Goal: Information Seeking & Learning: Check status

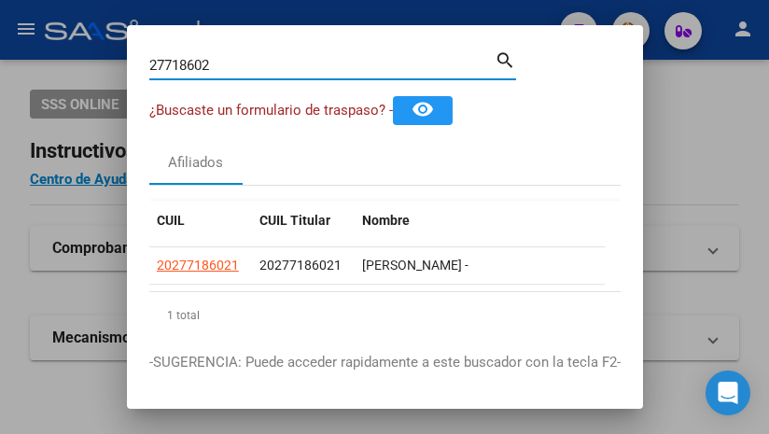
drag, startPoint x: 230, startPoint y: 65, endPoint x: -55, endPoint y: 6, distance: 290.9
click at [0, 6] on html "menu - oschoca person Firma Express Inicio Calendario SSS Instructivos Contacto…" at bounding box center [384, 217] width 769 height 434
type input "55924124"
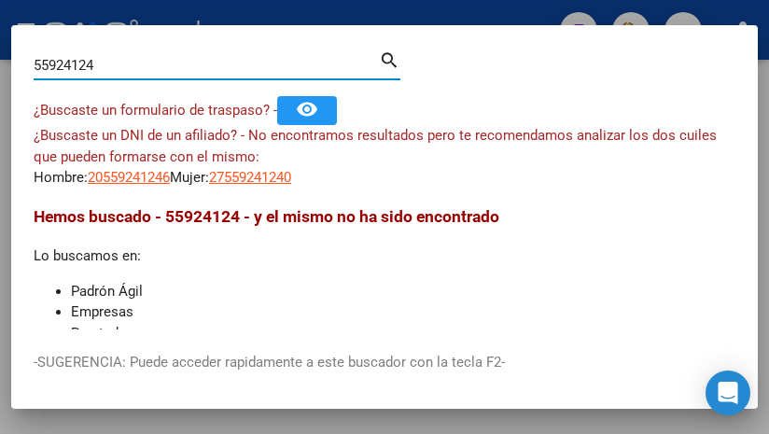
drag, startPoint x: 128, startPoint y: 71, endPoint x: -238, endPoint y: -7, distance: 374.1
click at [0, 0] on html "menu - oschoca person Firma Express Inicio Calendario SSS Instructivos Contacto…" at bounding box center [384, 217] width 769 height 434
drag, startPoint x: 133, startPoint y: 61, endPoint x: -95, endPoint y: 33, distance: 229.5
click at [0, 33] on html "menu - oschoca person Firma Express Inicio Calendario SSS Instructivos Contacto…" at bounding box center [384, 217] width 769 height 434
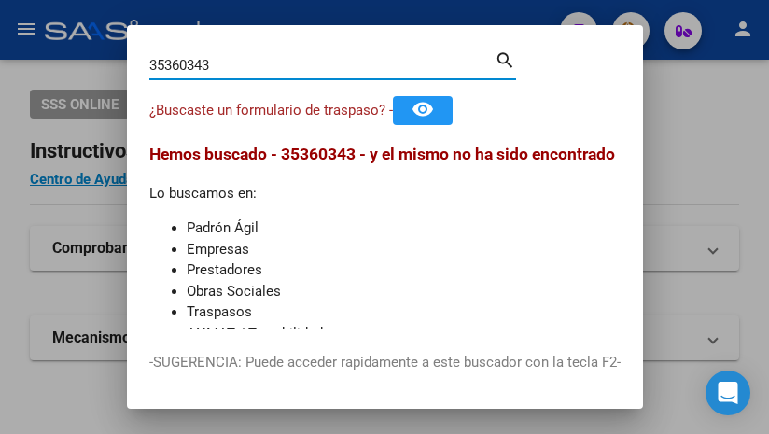
type input "35360343"
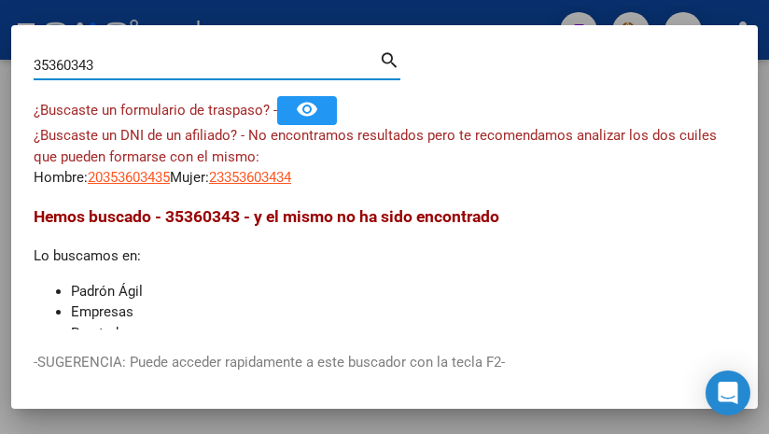
drag, startPoint x: 108, startPoint y: 63, endPoint x: -55, endPoint y: 70, distance: 163.5
click at [0, 70] on html "menu - oschoca person Firma Express Inicio Calendario SSS Instructivos Contacto…" at bounding box center [384, 217] width 769 height 434
drag, startPoint x: 138, startPoint y: 69, endPoint x: -25, endPoint y: 38, distance: 166.2
click at [0, 38] on html "menu - oschoca person Firma Express Inicio Calendario SSS Instructivos Contacto…" at bounding box center [384, 217] width 769 height 434
type input "30196645"
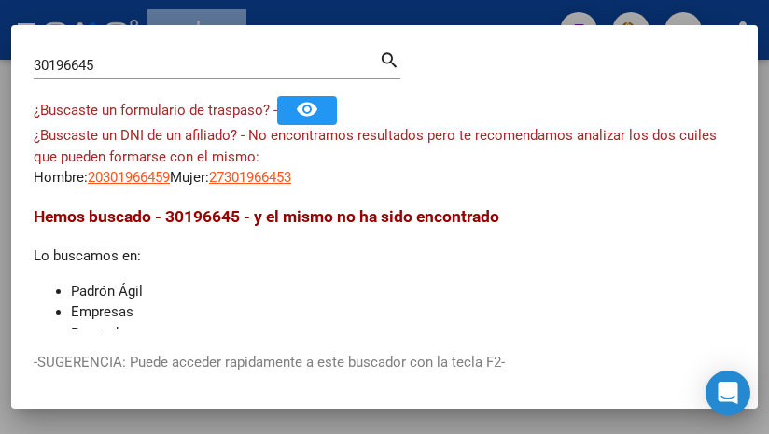
drag, startPoint x: 125, startPoint y: 77, endPoint x: -11, endPoint y: 45, distance: 139.9
click at [0, 45] on html "menu - oschoca person Firma Express Inicio Calendario SSS Instructivos Contacto…" at bounding box center [384, 217] width 769 height 434
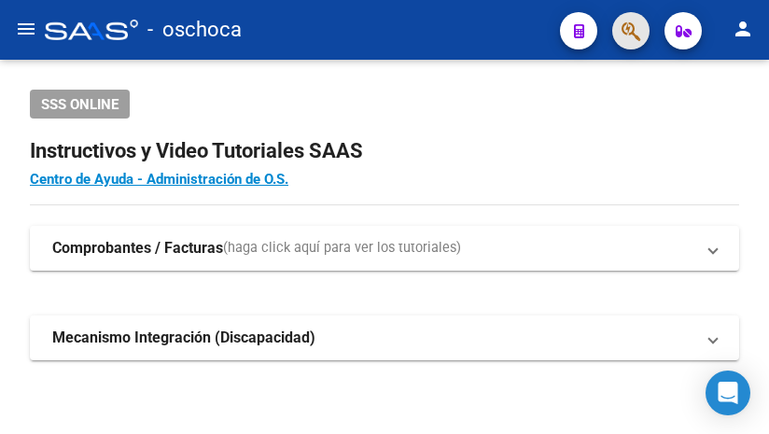
click at [620, 32] on button "button" at bounding box center [630, 30] width 37 height 37
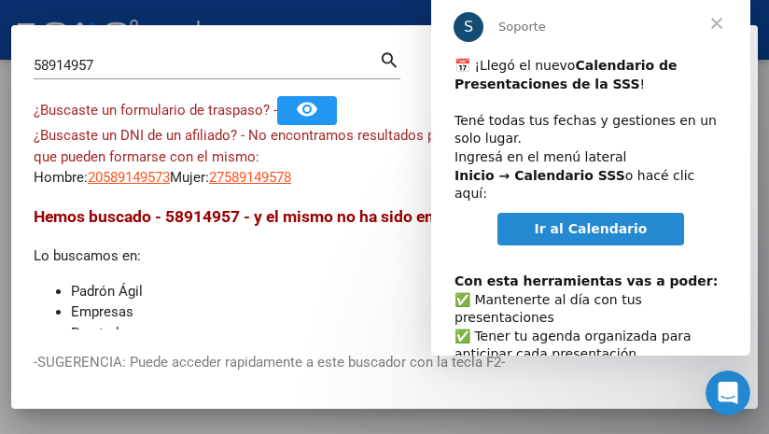
click at [726, 27] on span "Cerrar" at bounding box center [716, 23] width 67 height 67
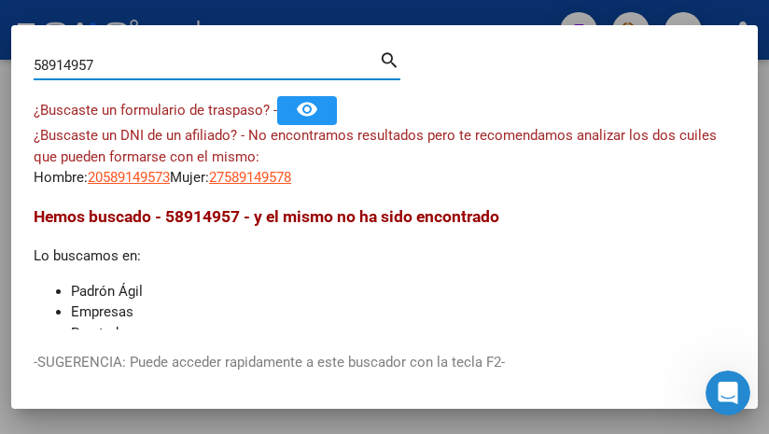
drag, startPoint x: 134, startPoint y: 70, endPoint x: -152, endPoint y: 28, distance: 289.7
click at [0, 28] on html "menu - oschoca person Firma Express Inicio Calendario SSS Instructivos Contacto…" at bounding box center [384, 217] width 769 height 434
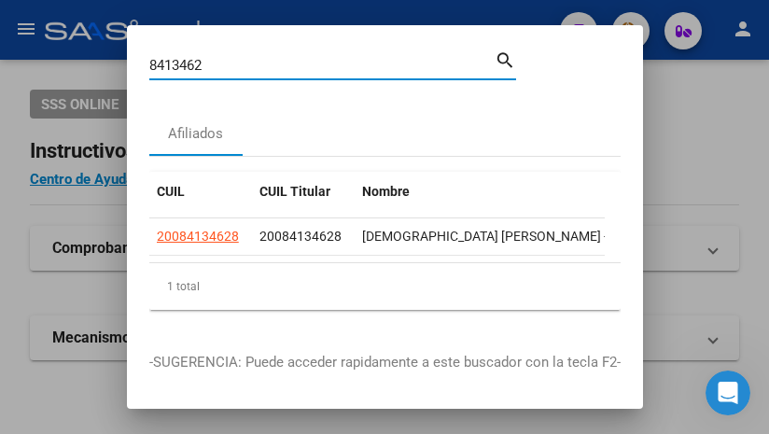
click at [211, 59] on input "8413462" at bounding box center [321, 65] width 345 height 17
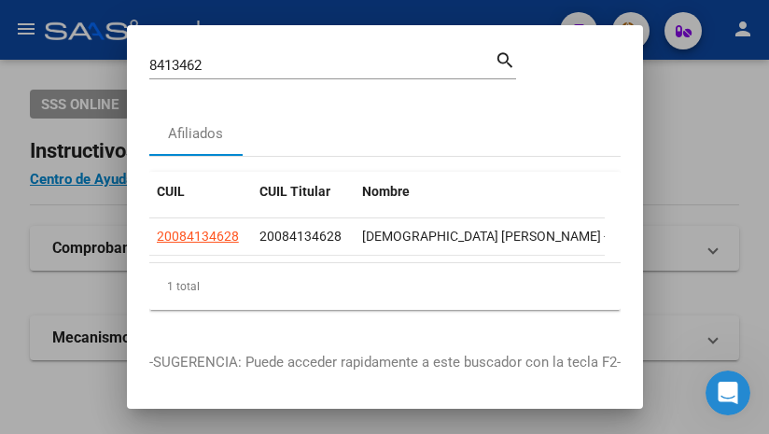
click at [208, 51] on div "8413462 Buscar (apellido, dni, [PERSON_NAME], [PERSON_NAME], cuit, obra social)" at bounding box center [321, 65] width 345 height 28
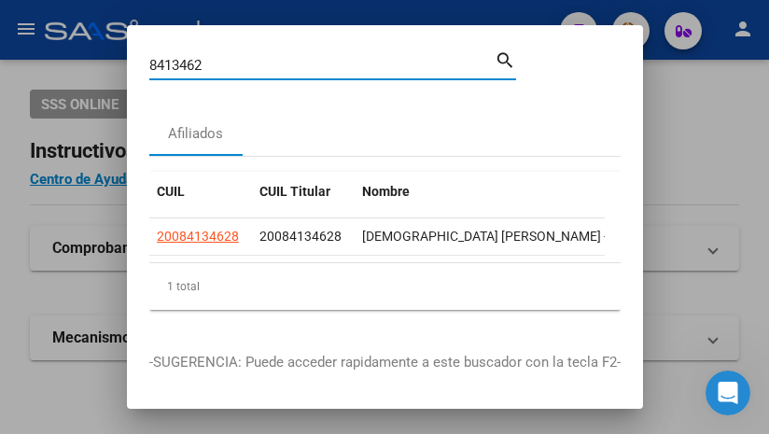
click at [212, 61] on input "8413462" at bounding box center [321, 65] width 345 height 17
click at [212, 60] on input "8413462" at bounding box center [321, 65] width 345 height 17
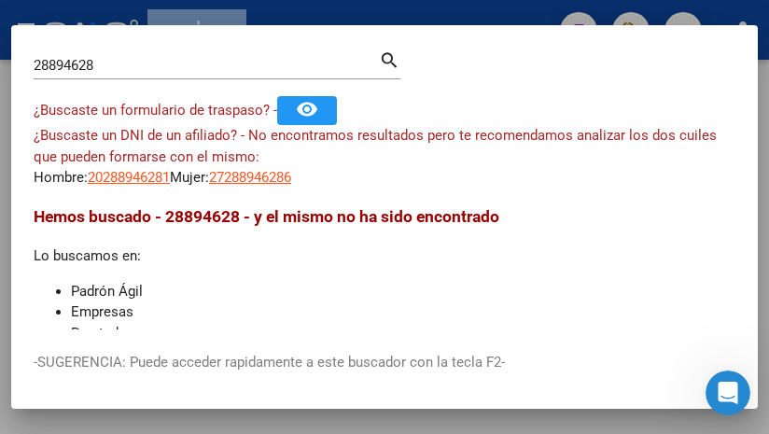
drag, startPoint x: 120, startPoint y: 50, endPoint x: -3, endPoint y: 25, distance: 125.8
click at [0, 25] on html "menu - oschoca person Firma Express Inicio Calendario SSS Instructivos Contacto…" at bounding box center [384, 217] width 769 height 434
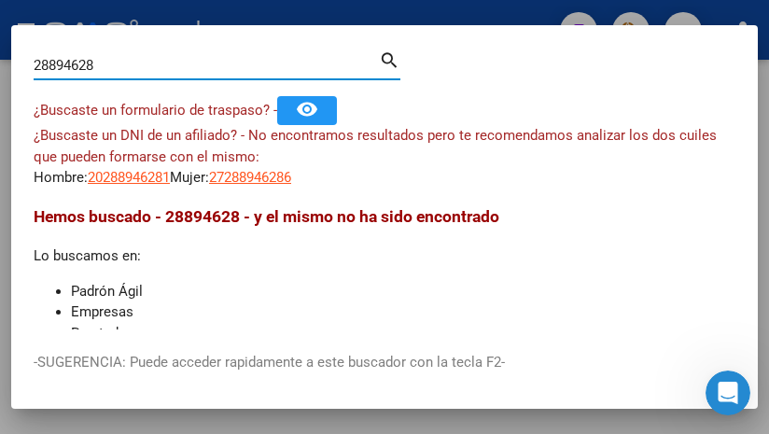
drag, startPoint x: 132, startPoint y: 65, endPoint x: -55, endPoint y: 17, distance: 192.9
click at [0, 17] on html "menu - oschoca person Firma Express Inicio Calendario SSS Instructivos Contacto…" at bounding box center [384, 217] width 769 height 434
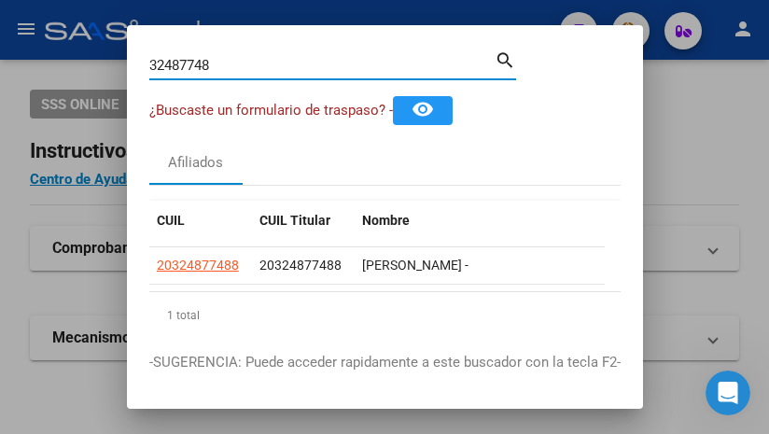
drag, startPoint x: 230, startPoint y: 62, endPoint x: 76, endPoint y: 67, distance: 154.1
click at [79, 70] on div "32487748 Buscar (apellido, dni, cuil, nro traspaso, cuit, obra social) search ¿…" at bounding box center [384, 217] width 769 height 434
drag, startPoint x: 223, startPoint y: 66, endPoint x: -64, endPoint y: 17, distance: 291.7
click at [0, 17] on html "menu - oschoca person Firma Express Inicio Calendario SSS Instructivos Contacto…" at bounding box center [384, 217] width 769 height 434
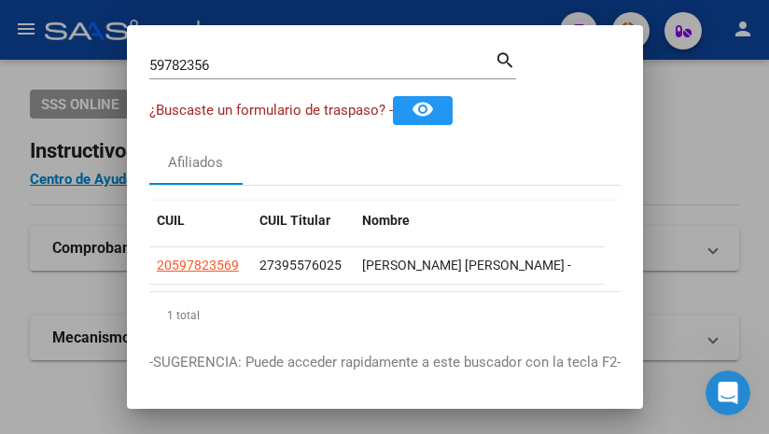
click at [226, 67] on input "59782356" at bounding box center [321, 65] width 345 height 17
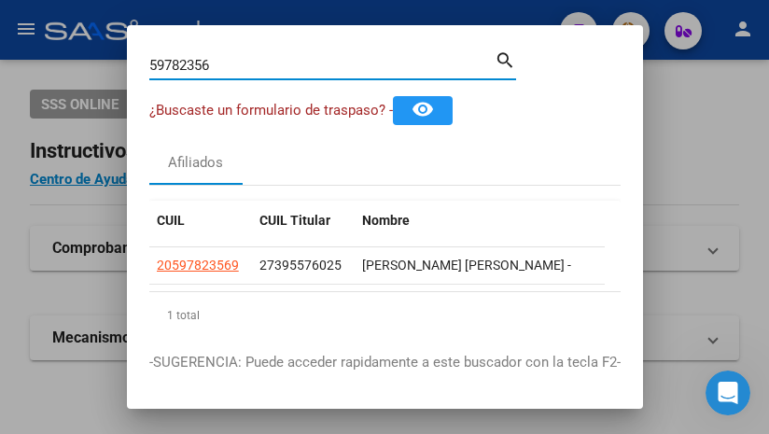
drag, startPoint x: 226, startPoint y: 67, endPoint x: 196, endPoint y: 61, distance: 30.6
click at [190, 71] on input "59782356" at bounding box center [321, 65] width 345 height 17
click at [228, 67] on input "59782356" at bounding box center [321, 65] width 345 height 17
click at [229, 65] on input "59782356" at bounding box center [321, 65] width 345 height 17
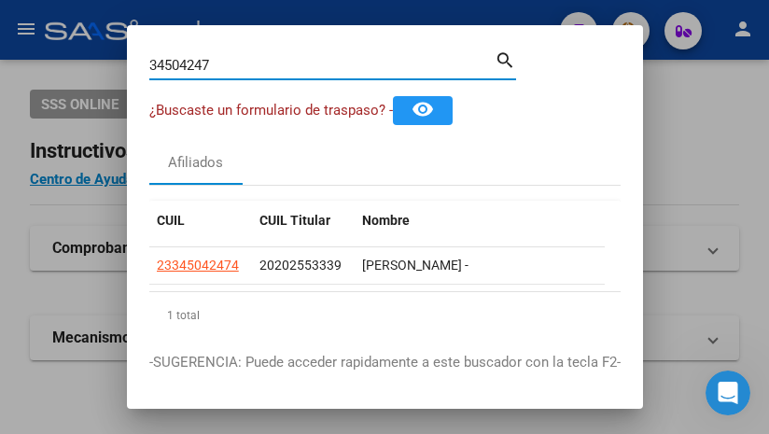
drag, startPoint x: 231, startPoint y: 62, endPoint x: 67, endPoint y: 49, distance: 163.9
click at [67, 49] on div "34504247 Buscar (apellido, dni, cuil, nro traspaso, cuit, obra social) search ¿…" at bounding box center [384, 217] width 769 height 434
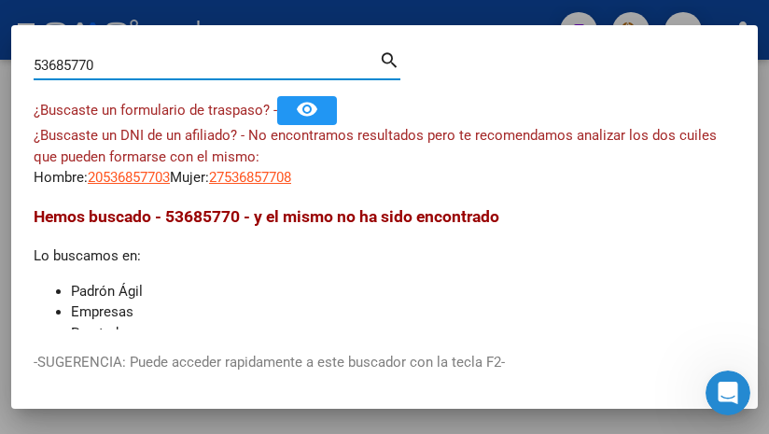
drag, startPoint x: 49, startPoint y: 60, endPoint x: 79, endPoint y: 62, distance: 29.9
click at [73, 72] on input "53685770" at bounding box center [206, 65] width 345 height 17
click at [191, 60] on input "53685770" at bounding box center [206, 65] width 345 height 17
drag, startPoint x: 117, startPoint y: 68, endPoint x: -425, endPoint y: -30, distance: 550.2
click at [0, 0] on html "menu - oschoca person Firma Express Inicio Calendario SSS Instructivos Contacto…" at bounding box center [384, 217] width 769 height 434
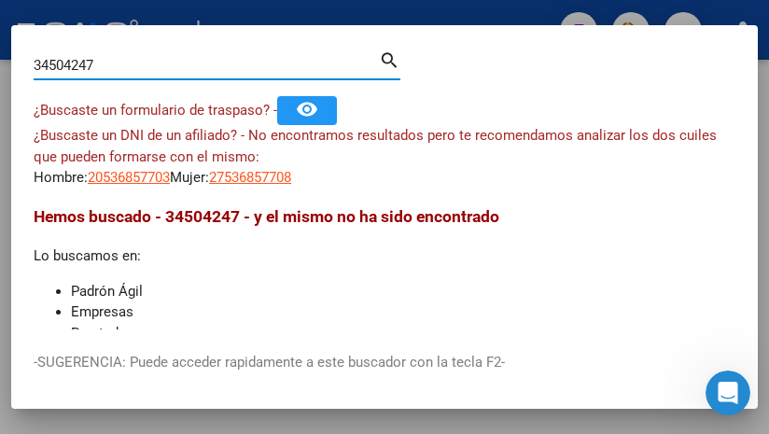
type input "34504247"
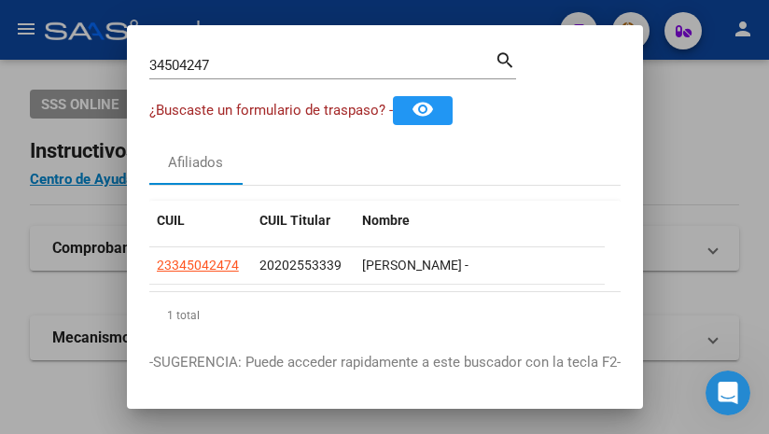
drag, startPoint x: 227, startPoint y: 57, endPoint x: 227, endPoint y: 67, distance: 10.3
click at [227, 67] on input "34504247" at bounding box center [321, 65] width 345 height 17
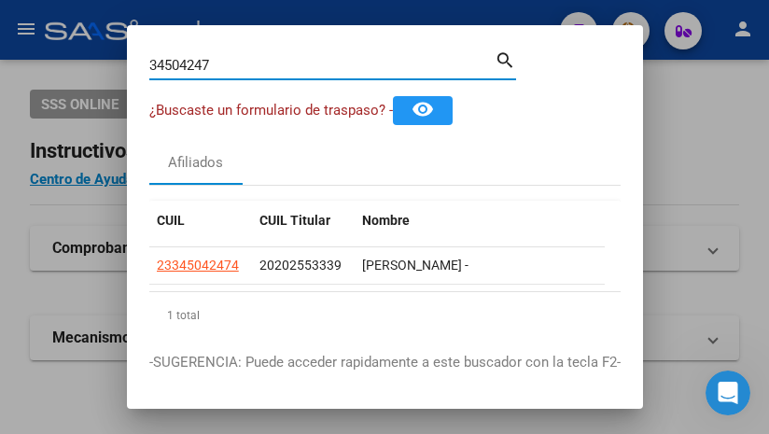
drag, startPoint x: 227, startPoint y: 67, endPoint x: 216, endPoint y: 72, distance: 12.1
click at [216, 72] on input "34504247" at bounding box center [321, 65] width 345 height 17
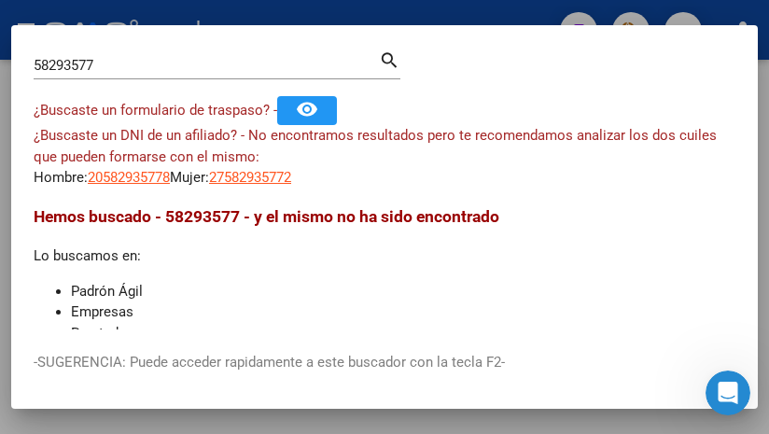
drag, startPoint x: 71, startPoint y: 49, endPoint x: -97, endPoint y: -11, distance: 178.7
click at [0, 0] on html "menu - oschoca person Firma Express Inicio Calendario SSS Instructivos Contacto…" at bounding box center [384, 217] width 769 height 434
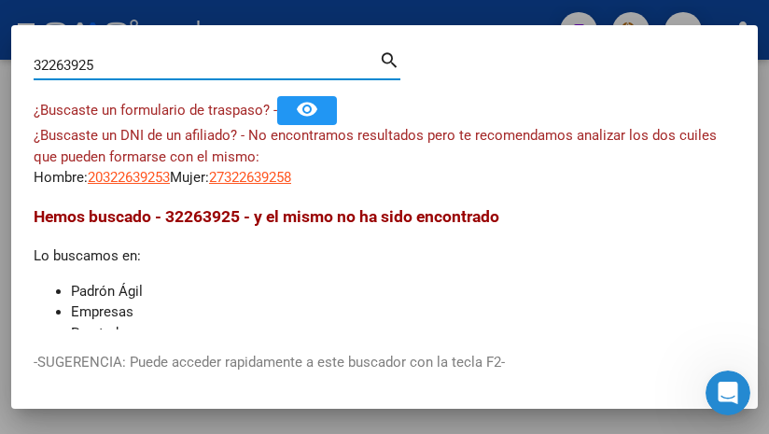
drag, startPoint x: 119, startPoint y: 62, endPoint x: 0, endPoint y: 42, distance: 121.1
click at [10, 58] on div "32263925 Buscar (apellido, dni, cuil, nro traspaso, cuit, obra social) search ¿…" at bounding box center [384, 217] width 769 height 434
type input "38007182"
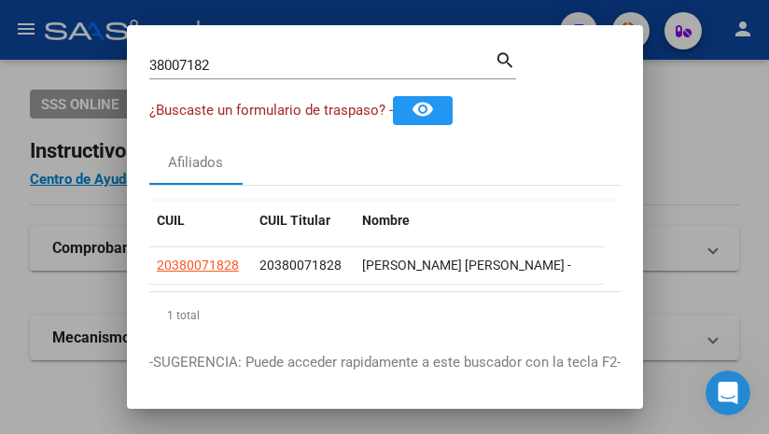
drag, startPoint x: 277, startPoint y: 54, endPoint x: -1, endPoint y: 37, distance: 278.7
click at [0, 37] on html "menu - oschoca person Firma Express Inicio Calendario SSS Instructivos Contacto…" at bounding box center [384, 217] width 769 height 434
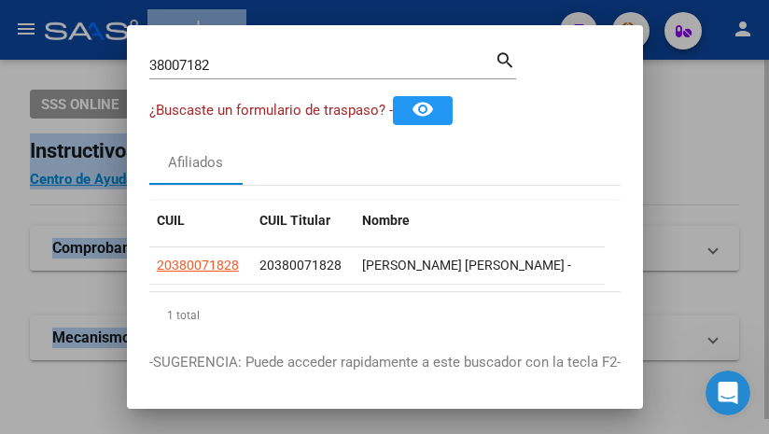
click at [14, 63] on div at bounding box center [384, 217] width 769 height 434
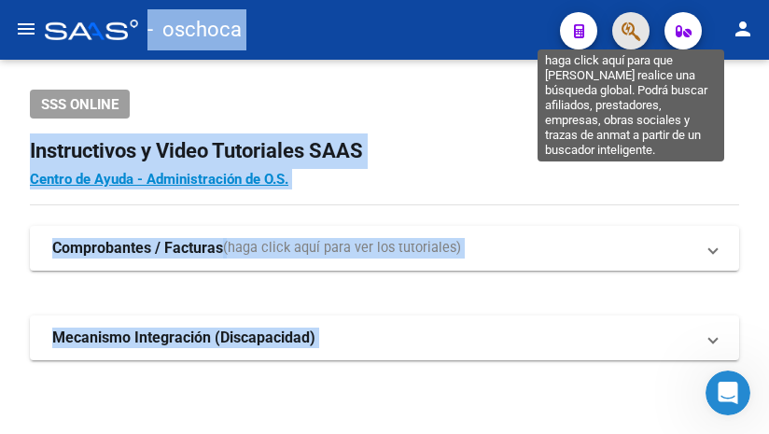
click at [631, 21] on icon "button" at bounding box center [631, 31] width 19 height 21
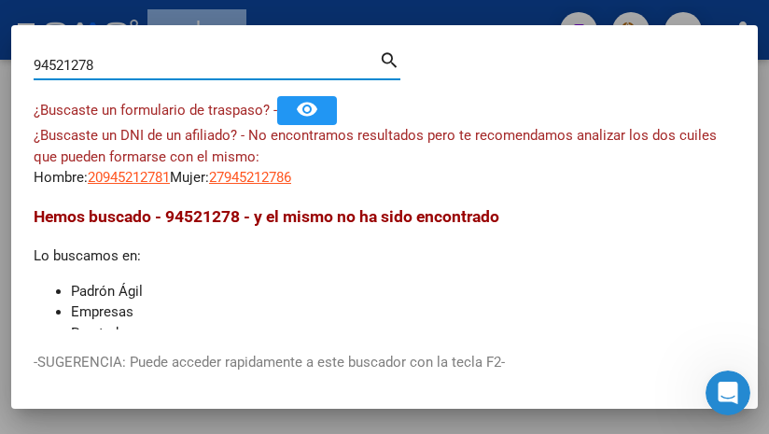
drag, startPoint x: 123, startPoint y: 68, endPoint x: -401, endPoint y: -32, distance: 534.1
click at [0, 0] on html "menu - oschoca person Firma Express Inicio Calendario SSS Instructivos Contacto…" at bounding box center [384, 217] width 769 height 434
type input "2"
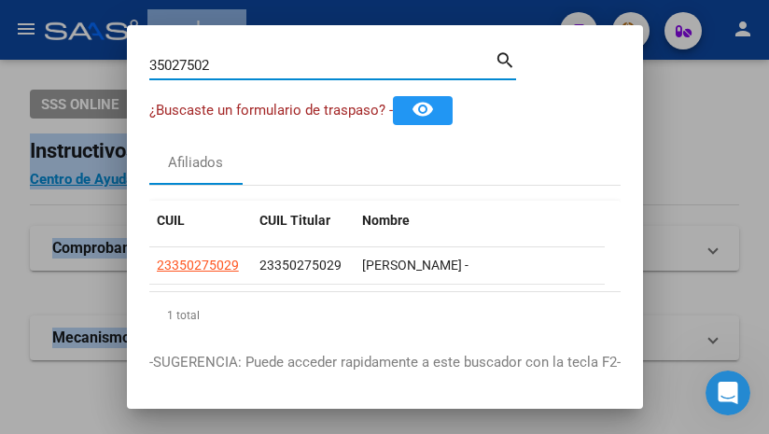
drag, startPoint x: 232, startPoint y: 68, endPoint x: -39, endPoint y: 76, distance: 271.8
click at [0, 76] on html "menu - oschoca person Firma Express Inicio Calendario SSS Instructivos Contacto…" at bounding box center [384, 217] width 769 height 434
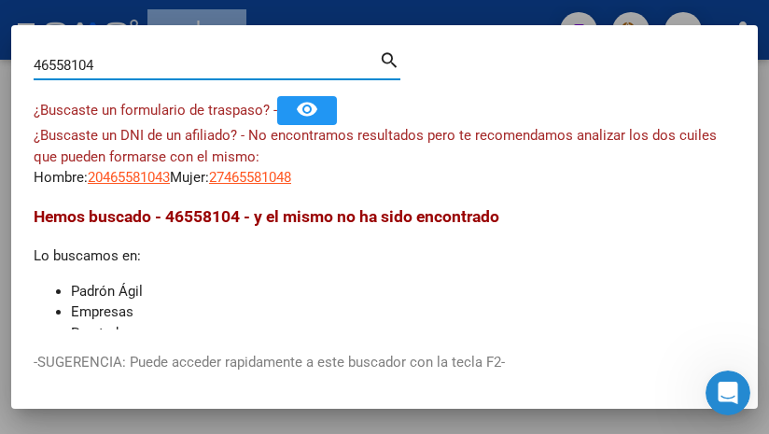
drag, startPoint x: 133, startPoint y: 67, endPoint x: -200, endPoint y: 20, distance: 335.7
click at [0, 20] on html "menu - oschoca person Firma Express Inicio Calendario SSS Instructivos Contacto…" at bounding box center [384, 217] width 769 height 434
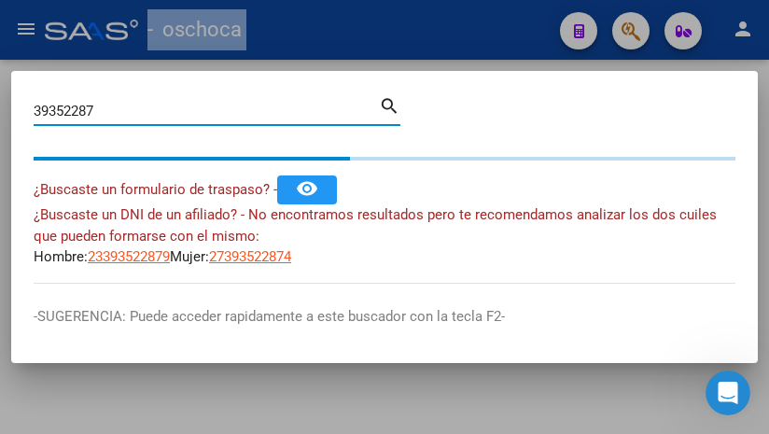
click at [33, 107] on mat-dialog-content "39352287 Buscar (apellido, dni, cuil, nro traspaso, cuit, obra social) search ¿…" at bounding box center [384, 188] width 747 height 190
click at [27, 109] on mat-dialog-content "39352287 Buscar (apellido, dni, cuil, nro traspaso, cuit, obra social) search ¿…" at bounding box center [384, 188] width 747 height 190
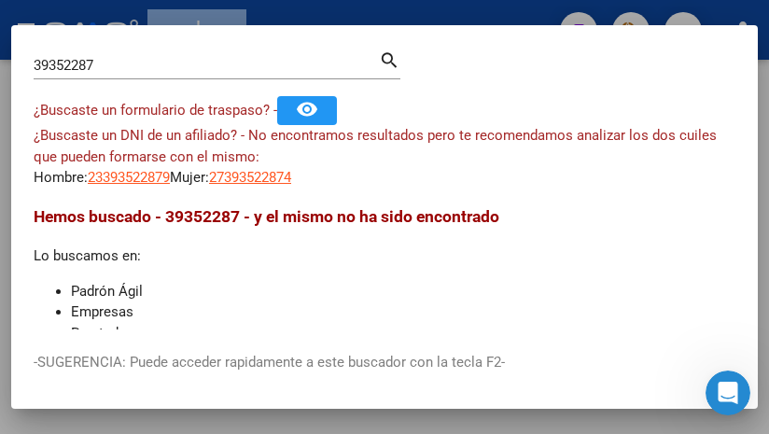
drag, startPoint x: 30, startPoint y: 43, endPoint x: 33, endPoint y: 56, distance: 13.4
click at [31, 51] on mat-dialog-container "39352287 Buscar (apellido, dni, cuil, nro traspaso, cuit, obra social) search ¿…" at bounding box center [384, 217] width 747 height 385
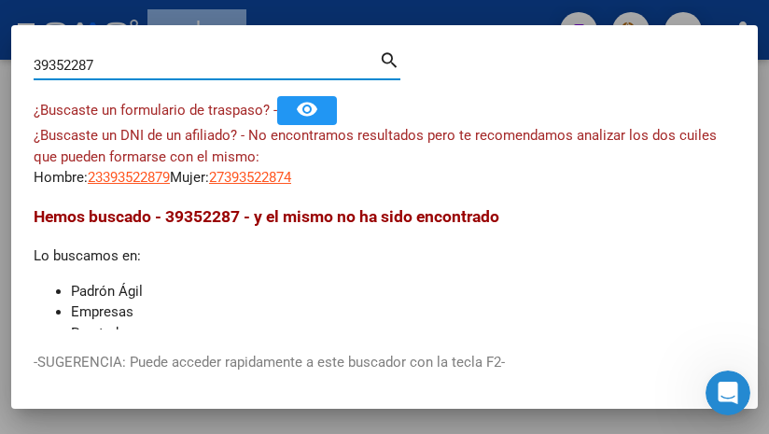
click at [35, 63] on input "39352287" at bounding box center [206, 65] width 345 height 17
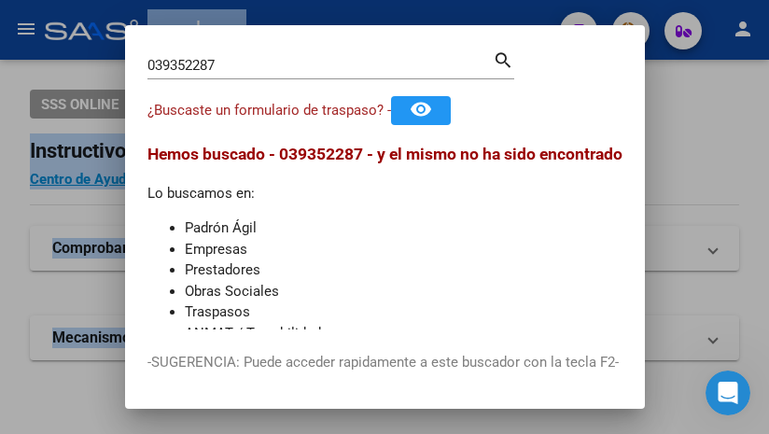
click at [213, 34] on mat-dialog-container "039352287 Buscar (apellido, dni, cuil, nro traspaso, cuit, obra social) search …" at bounding box center [385, 217] width 520 height 385
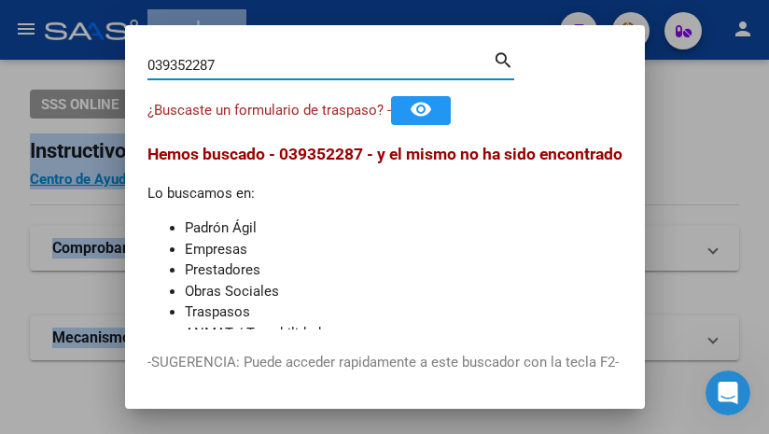
drag, startPoint x: 218, startPoint y: 71, endPoint x: -84, endPoint y: 43, distance: 302.8
click at [0, 43] on html "menu - oschoca person Firma Express Inicio Calendario SSS Instructivos Contacto…" at bounding box center [384, 217] width 769 height 434
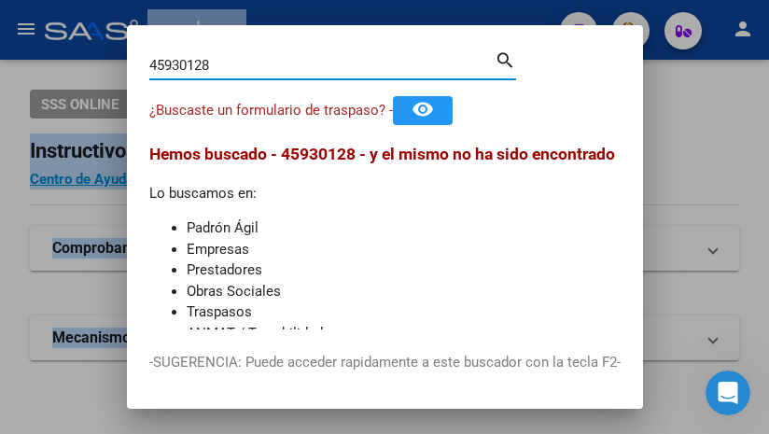
type input "45930128"
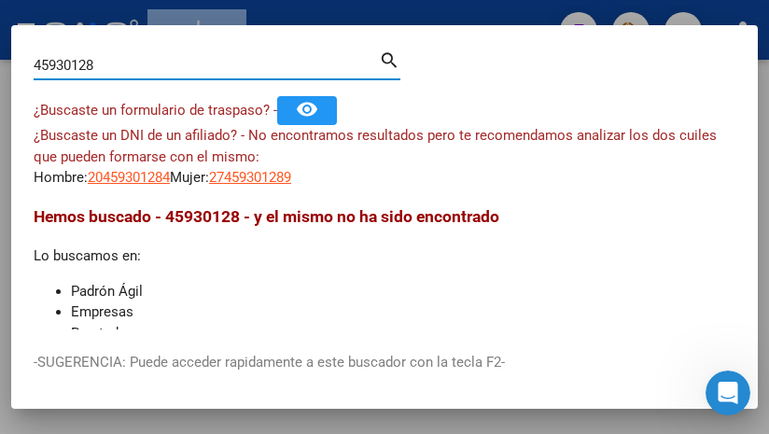
drag, startPoint x: 110, startPoint y: 69, endPoint x: -448, endPoint y: -39, distance: 568.6
click at [0, 0] on html "menu - oschoca person Firma Express Inicio Calendario SSS Instructivos Contacto…" at bounding box center [384, 217] width 769 height 434
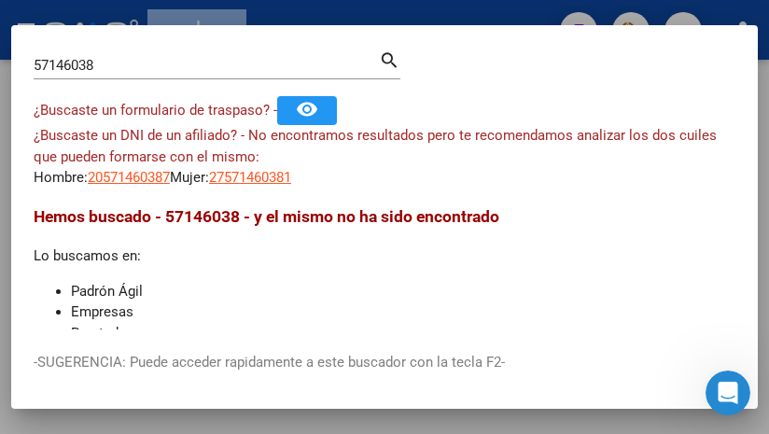
drag, startPoint x: 59, startPoint y: 54, endPoint x: 61, endPoint y: 69, distance: 15.1
click at [61, 69] on div "57146038 Buscar (apellido, dni, cuil, nro traspaso, cuit, obra social)" at bounding box center [206, 65] width 345 height 28
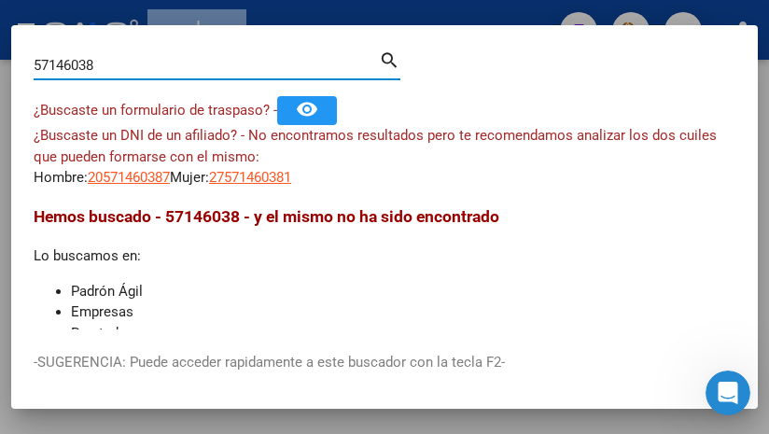
drag, startPoint x: 61, startPoint y: 70, endPoint x: 255, endPoint y: 43, distance: 196.0
click at [223, 42] on mat-dialog-container "57146038 Buscar (apellido, dni, cuil, nro traspaso, cuit, obra social) search ¿…" at bounding box center [384, 217] width 747 height 385
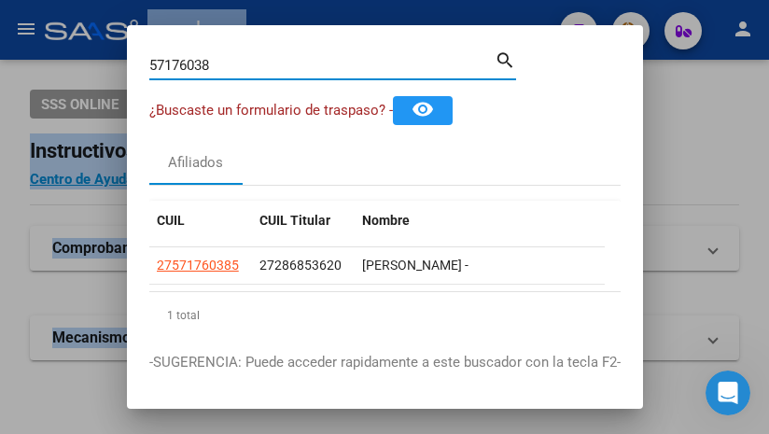
drag, startPoint x: 227, startPoint y: 67, endPoint x: -3, endPoint y: -9, distance: 242.1
click at [0, 0] on html "menu - oschoca person Firma Express Inicio Calendario SSS Instructivos Contacto…" at bounding box center [384, 217] width 769 height 434
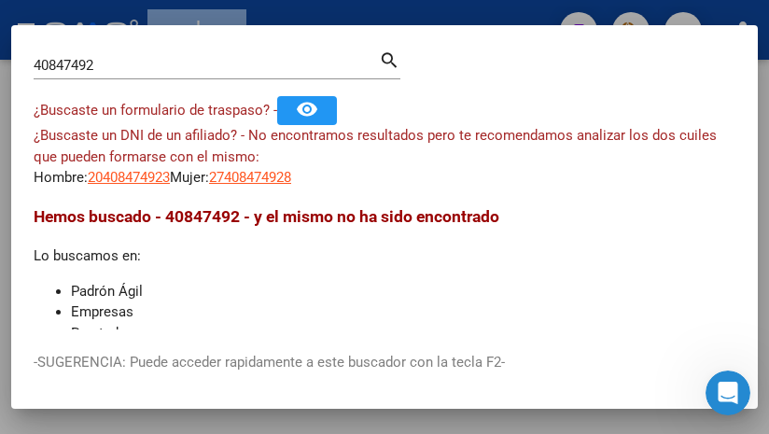
drag, startPoint x: 128, startPoint y: 45, endPoint x: 105, endPoint y: 49, distance: 23.6
click at [105, 50] on mat-dialog-container "40847492 Buscar (apellido, dni, cuil, nro traspaso, cuit, obra social) search ¿…" at bounding box center [384, 217] width 747 height 385
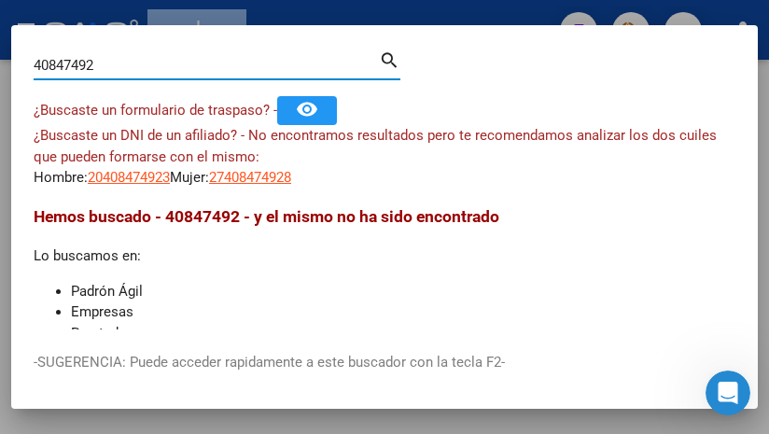
drag, startPoint x: 112, startPoint y: 57, endPoint x: -178, endPoint y: 66, distance: 290.5
click at [0, 66] on html "menu - oschoca person Firma Express Inicio Calendario SSS Instructivos Contacto…" at bounding box center [384, 217] width 769 height 434
drag, startPoint x: 108, startPoint y: 73, endPoint x: -86, endPoint y: 72, distance: 194.2
click at [0, 72] on html "menu - oschoca person Firma Express Inicio Calendario SSS Instructivos Contacto…" at bounding box center [384, 217] width 769 height 434
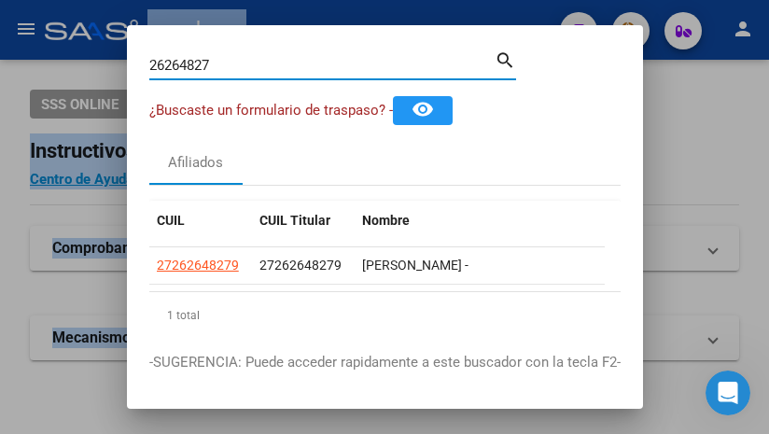
drag, startPoint x: 225, startPoint y: 64, endPoint x: -57, endPoint y: -6, distance: 290.5
click at [0, 0] on html "menu - oschoca person Firma Express Inicio Calendario SSS Instructivos Contacto…" at bounding box center [384, 217] width 769 height 434
drag, startPoint x: 230, startPoint y: 66, endPoint x: -58, endPoint y: 7, distance: 293.5
click at [0, 7] on html "menu - oschoca person Firma Express Inicio Calendario SSS Instructivos Contacto…" at bounding box center [384, 217] width 769 height 434
drag, startPoint x: 226, startPoint y: 73, endPoint x: -43, endPoint y: -10, distance: 281.4
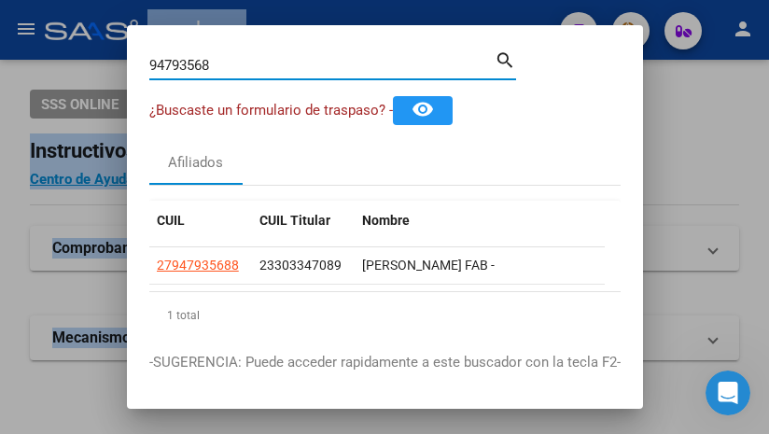
click at [0, 0] on html "menu - oschoca person Firma Express Inicio Calendario SSS Instructivos Contacto…" at bounding box center [384, 217] width 769 height 434
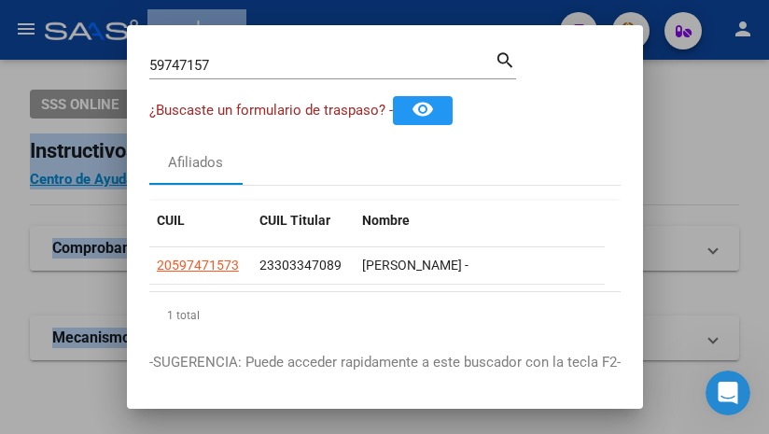
click at [224, 65] on mat-dialog-container "59747157 Buscar (apellido, dni, cuil, nro traspaso, cuit, obra social) search ¿…" at bounding box center [385, 217] width 516 height 385
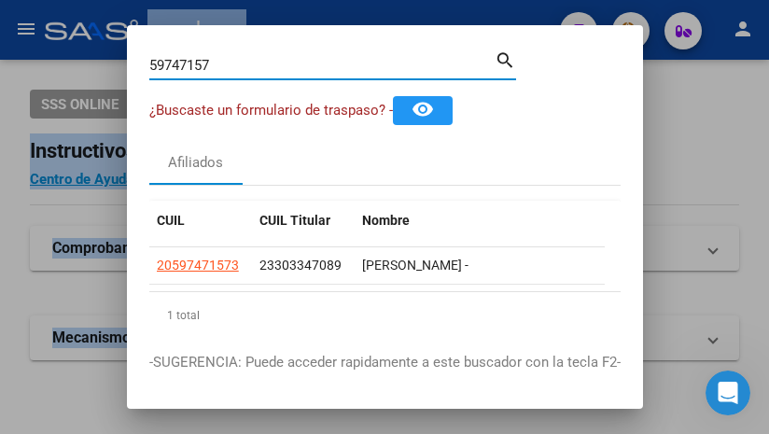
click at [224, 65] on input "59747157" at bounding box center [321, 65] width 345 height 17
click at [224, 64] on input "59747157" at bounding box center [321, 65] width 345 height 17
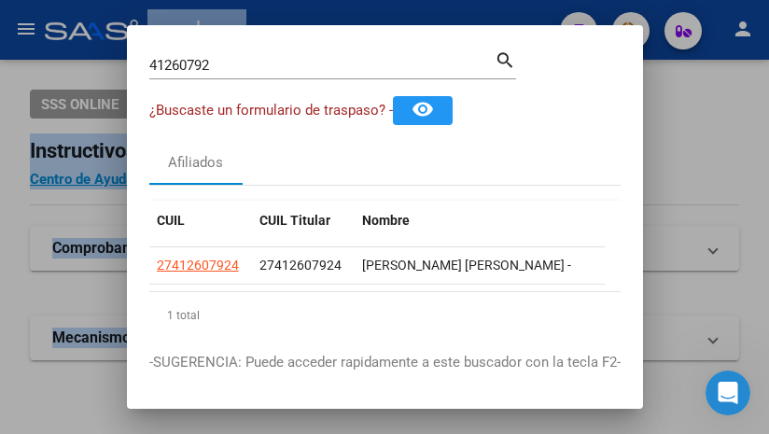
drag, startPoint x: 226, startPoint y: 75, endPoint x: 7, endPoint y: 33, distance: 223.4
click at [7, 33] on div "41260792 Buscar (apellido, dni, cuil, nro traspaso, cuit, obra social) search ¿…" at bounding box center [384, 217] width 769 height 434
click at [251, 48] on div "41260792 Buscar (apellido, dni, cuil, nro traspaso, cuit, obra social) search" at bounding box center [332, 64] width 367 height 32
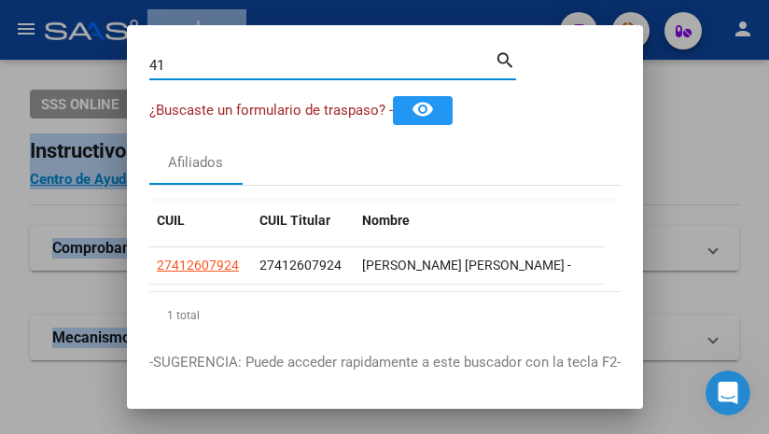
type input "4"
drag, startPoint x: 227, startPoint y: 69, endPoint x: -63, endPoint y: 73, distance: 290.3
click at [0, 73] on html "menu - oschoca person Firma Express Inicio Calendario SSS Instructivos Contacto…" at bounding box center [384, 217] width 769 height 434
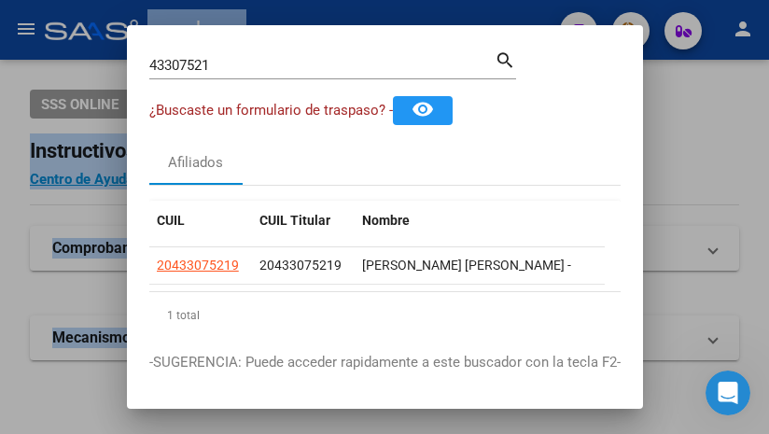
drag, startPoint x: 256, startPoint y: 56, endPoint x: 1, endPoint y: -11, distance: 263.6
click at [1, 0] on html "menu - oschoca person Firma Express Inicio Calendario SSS Instructivos Contacto…" at bounding box center [384, 217] width 769 height 434
click at [229, 76] on div "43307521 Buscar (apellido, dni, cuil, nro traspaso, cuit, obra social)" at bounding box center [321, 65] width 345 height 28
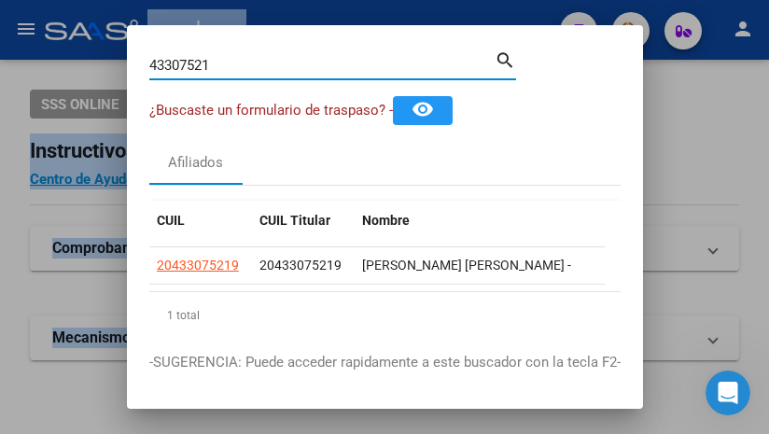
drag, startPoint x: 228, startPoint y: 66, endPoint x: 67, endPoint y: 63, distance: 160.6
click at [69, 64] on div "43307521 Buscar (apellido, dni, cuil, nro traspaso, cuit, obra social) search ¿…" at bounding box center [384, 217] width 769 height 434
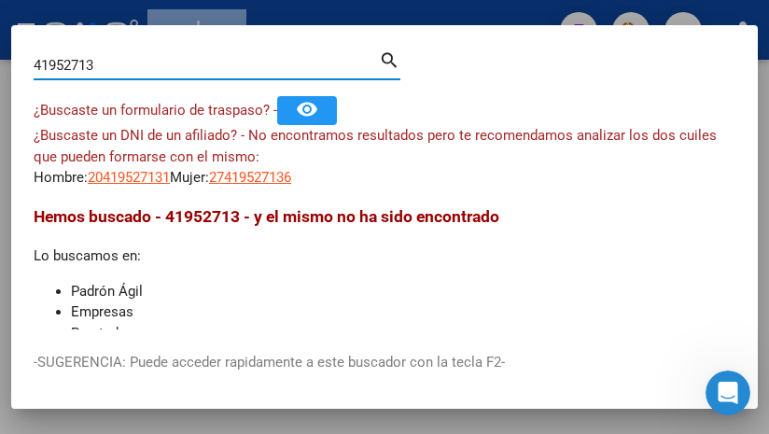
drag, startPoint x: 137, startPoint y: 62, endPoint x: -17, endPoint y: 27, distance: 157.9
click at [0, 27] on html "menu - oschoca person Firma Express Inicio Calendario SSS Instructivos Contacto…" at bounding box center [384, 217] width 769 height 434
drag, startPoint x: 126, startPoint y: 60, endPoint x: -26, endPoint y: 44, distance: 153.0
click at [0, 44] on html "menu - oschoca person Firma Express Inicio Calendario SSS Instructivos Contacto…" at bounding box center [384, 217] width 769 height 434
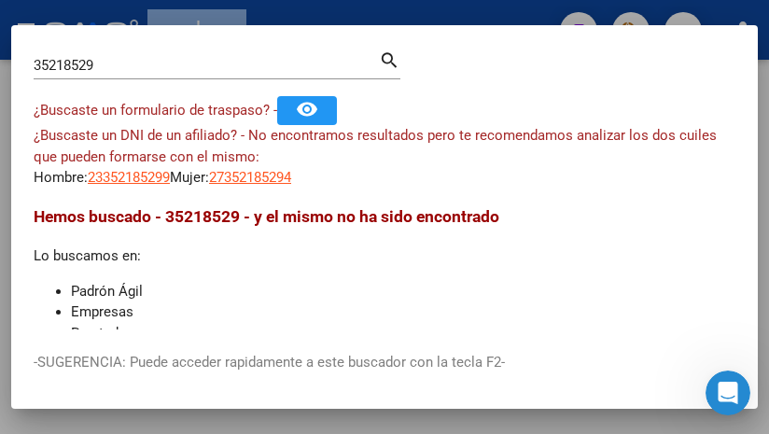
drag, startPoint x: 128, startPoint y: 68, endPoint x: -295, endPoint y: -22, distance: 432.5
click at [0, 0] on html "menu - oschoca person Firma Express Inicio Calendario SSS Instructivos Contacto…" at bounding box center [384, 217] width 769 height 434
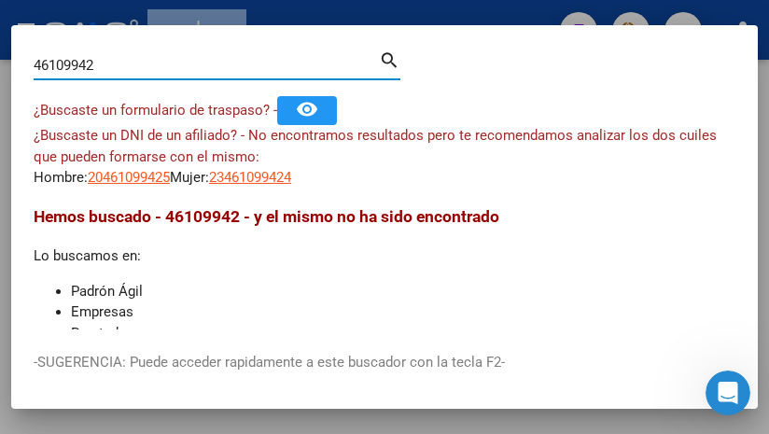
drag, startPoint x: 98, startPoint y: 56, endPoint x: -176, endPoint y: 1, distance: 279.9
click at [0, 1] on html "menu - oschoca person Firma Express Inicio Calendario SSS Instructivos Contacto…" at bounding box center [384, 217] width 769 height 434
paste input "53301556"
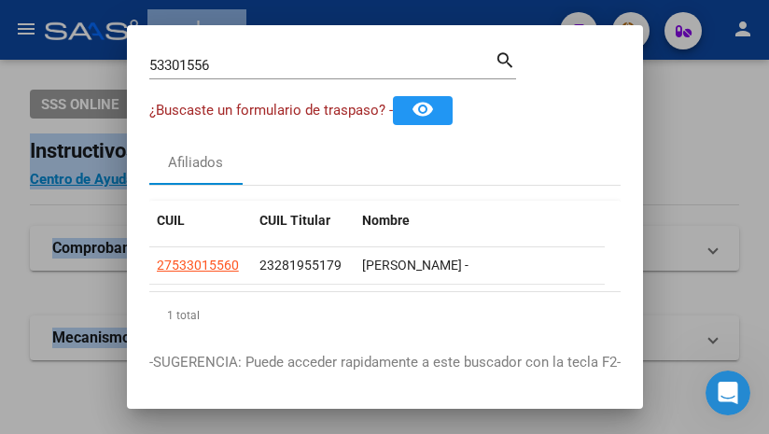
drag, startPoint x: 223, startPoint y: 66, endPoint x: -44, endPoint y: 40, distance: 268.3
click at [0, 40] on html "menu - oschoca person Firma Express Inicio Calendario SSS Instructivos Contacto…" at bounding box center [384, 217] width 769 height 434
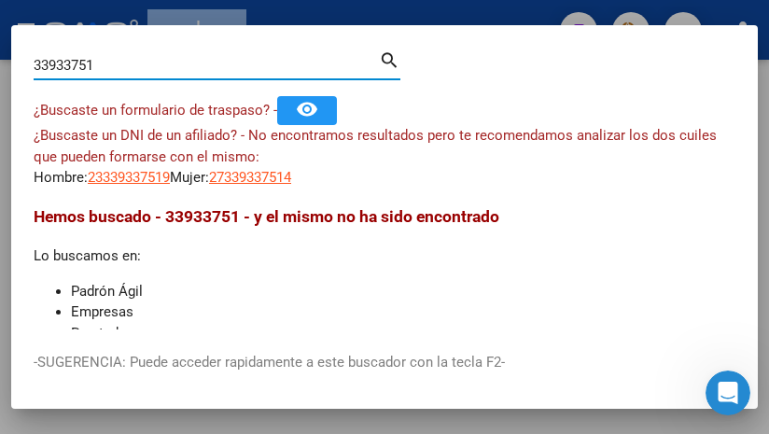
drag, startPoint x: 146, startPoint y: 69, endPoint x: -69, endPoint y: 38, distance: 216.9
click at [0, 38] on html "menu - oschoca person Firma Express Inicio Calendario SSS Instructivos Contacto…" at bounding box center [384, 217] width 769 height 434
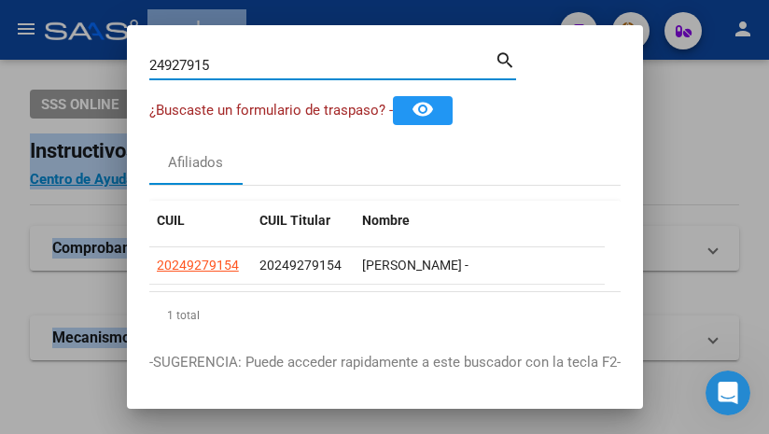
drag, startPoint x: 232, startPoint y: 61, endPoint x: -23, endPoint y: 33, distance: 256.4
click at [0, 33] on html "menu - oschoca person Firma Express Inicio Calendario SSS Instructivos Contacto…" at bounding box center [384, 217] width 769 height 434
type input "6"
click at [247, 58] on input "39749134" at bounding box center [321, 65] width 345 height 17
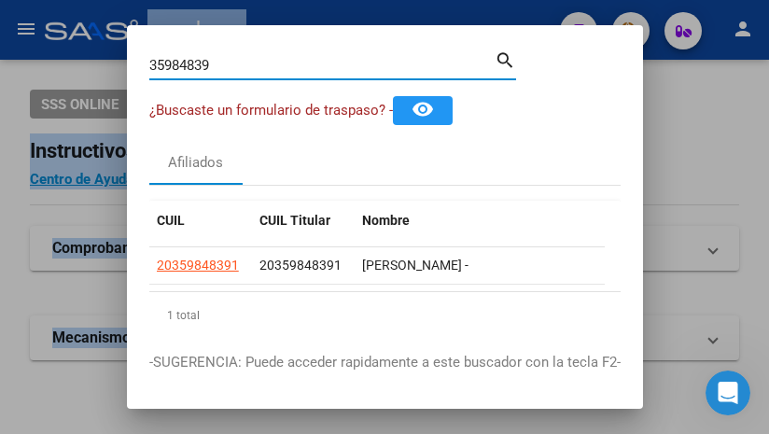
drag, startPoint x: 238, startPoint y: 65, endPoint x: -177, endPoint y: -32, distance: 426.6
click at [0, 0] on html "menu - oschoca person Firma Express Inicio Calendario SSS Instructivos Contacto…" at bounding box center [384, 217] width 769 height 434
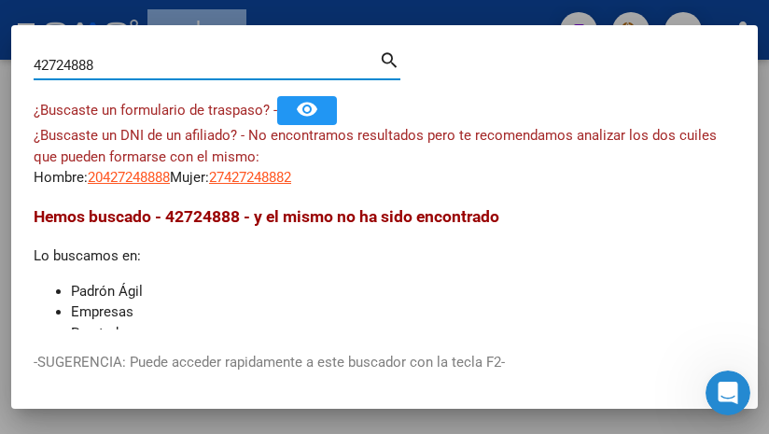
drag, startPoint x: 98, startPoint y: 64, endPoint x: -52, endPoint y: 35, distance: 153.1
click at [0, 35] on html "menu - oschoca person Firma Express Inicio Calendario SSS Instructivos Contacto…" at bounding box center [384, 217] width 769 height 434
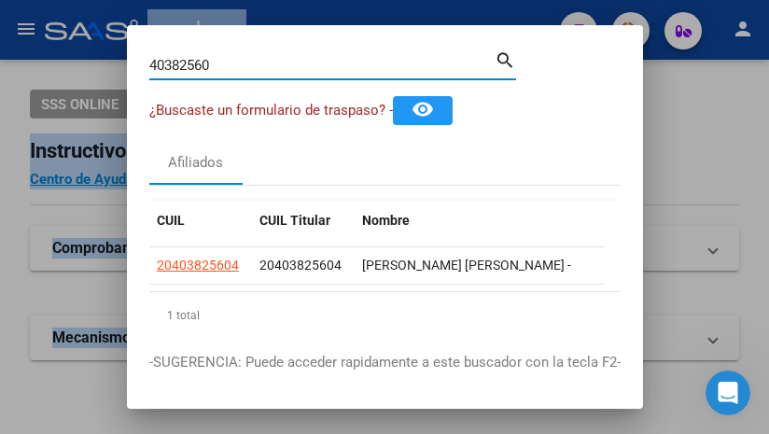
drag, startPoint x: 224, startPoint y: 68, endPoint x: 8, endPoint y: 21, distance: 220.8
click at [15, 22] on div "40382560 Buscar (apellido, dni, cuil, nro traspaso, cuit, obra social) search ¿…" at bounding box center [384, 217] width 769 height 434
drag, startPoint x: 237, startPoint y: 67, endPoint x: -17, endPoint y: 25, distance: 257.4
click at [0, 25] on html "menu - oschoca person Firma Express Inicio Calendario SSS Instructivos Contacto…" at bounding box center [384, 217] width 769 height 434
drag, startPoint x: 229, startPoint y: 69, endPoint x: -25, endPoint y: 61, distance: 254.1
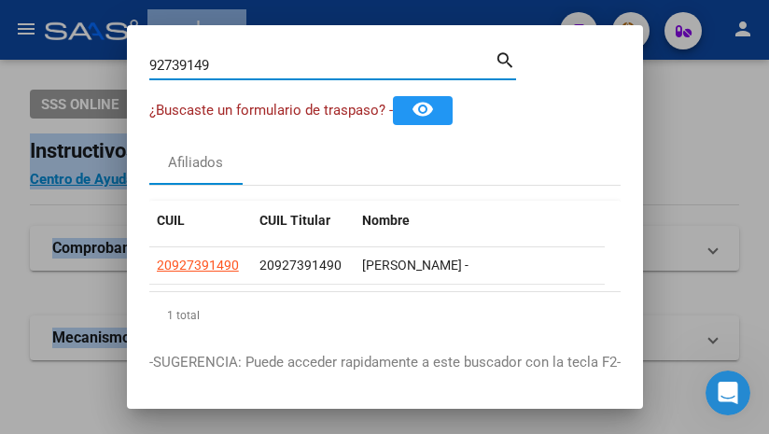
click at [0, 61] on html "menu - oschoca person Firma Express Inicio Calendario SSS Instructivos Contacto…" at bounding box center [384, 217] width 769 height 434
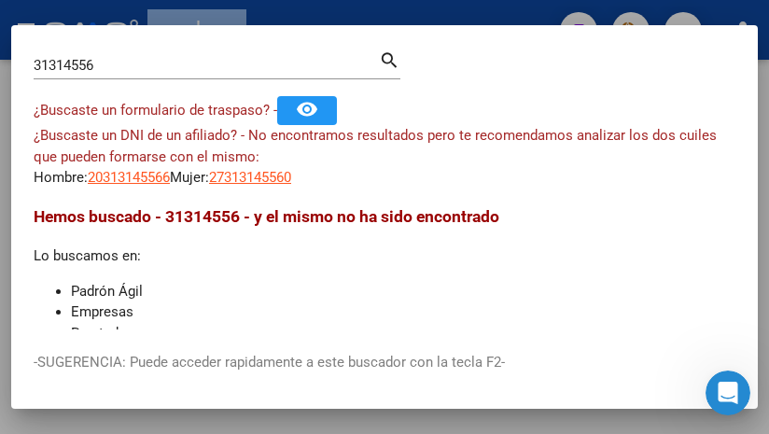
click at [112, 65] on input "31314556" at bounding box center [206, 65] width 345 height 17
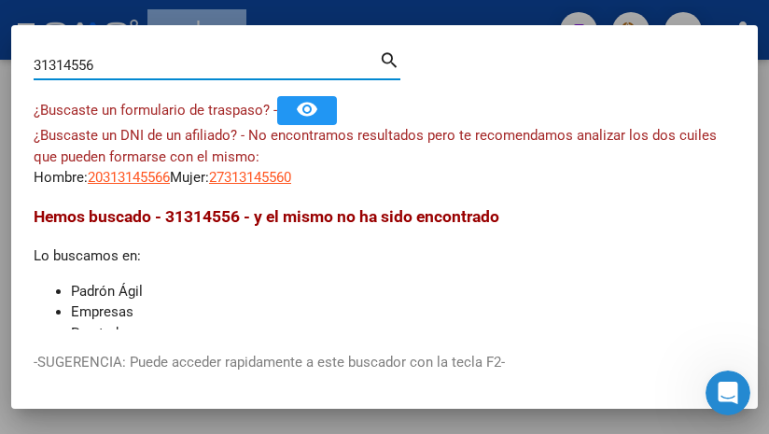
click at [112, 65] on input "31314556" at bounding box center [206, 65] width 345 height 17
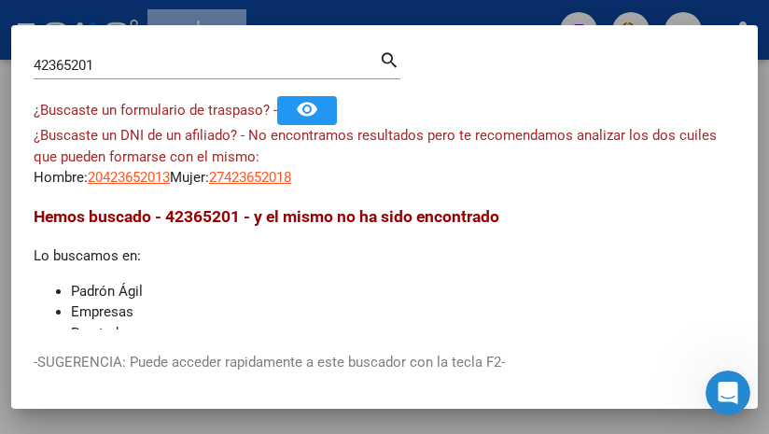
drag, startPoint x: 117, startPoint y: 51, endPoint x: 78, endPoint y: 37, distance: 40.8
click at [52, 31] on mat-dialog-container "42365201 Buscar (apellido, dni, cuil, nro traspaso, cuit, obra social) search ¿…" at bounding box center [384, 217] width 747 height 385
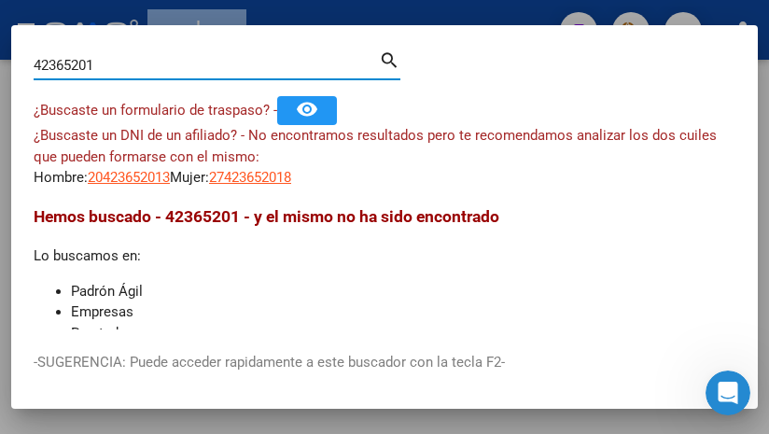
drag, startPoint x: 124, startPoint y: 59, endPoint x: -53, endPoint y: -14, distance: 191.7
click at [0, 0] on html "menu - oschoca person Firma Express Inicio Calendario SSS Instructivos Contacto…" at bounding box center [384, 217] width 769 height 434
drag, startPoint x: 148, startPoint y: 59, endPoint x: -182, endPoint y: 20, distance: 332.8
click at [0, 20] on html "menu - oschoca person Firma Express Inicio Calendario SSS Instructivos Contacto…" at bounding box center [384, 217] width 769 height 434
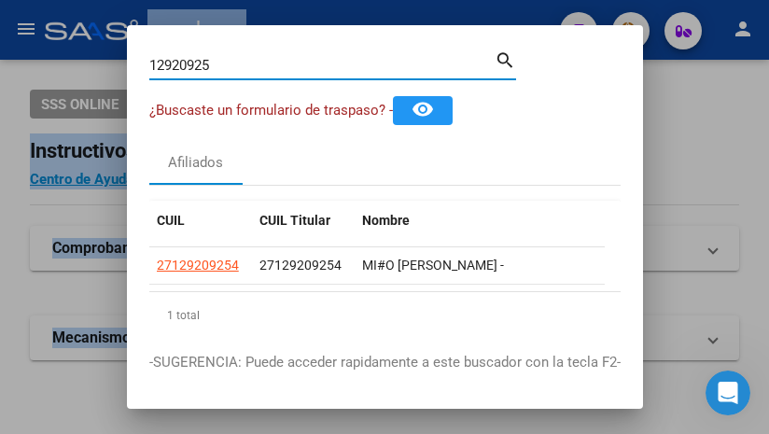
drag, startPoint x: 214, startPoint y: 69, endPoint x: -176, endPoint y: -34, distance: 402.6
click at [0, 0] on html "menu - oschoca person Firma Express Inicio Calendario SSS Instructivos Contacto…" at bounding box center [384, 217] width 769 height 434
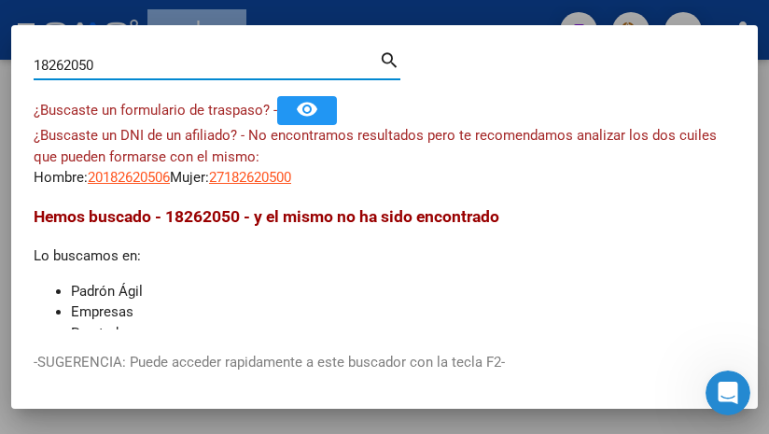
drag, startPoint x: 47, startPoint y: 57, endPoint x: 53, endPoint y: 46, distance: 13.0
click at [48, 57] on input "18262050" at bounding box center [206, 65] width 345 height 17
type input "18562050"
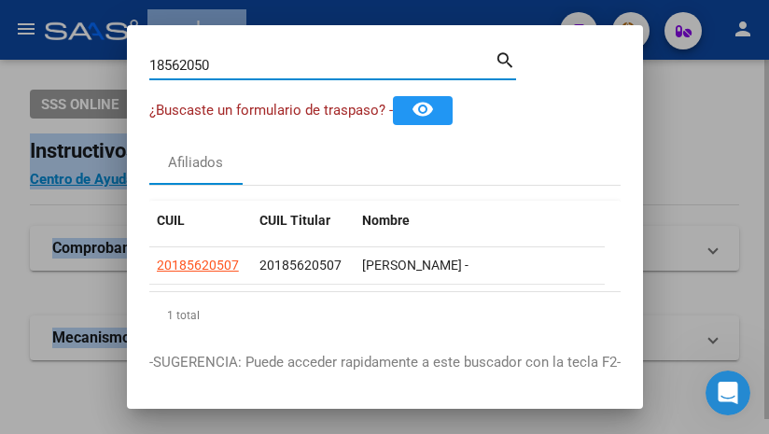
click at [29, 167] on div at bounding box center [384, 217] width 769 height 434
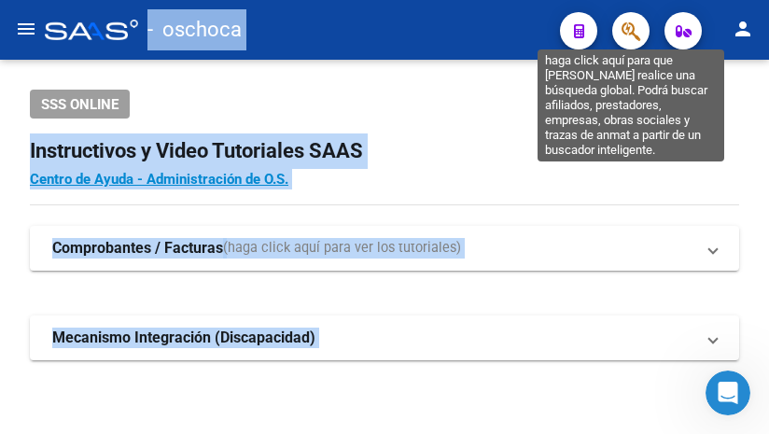
click at [636, 39] on icon "button" at bounding box center [631, 31] width 19 height 21
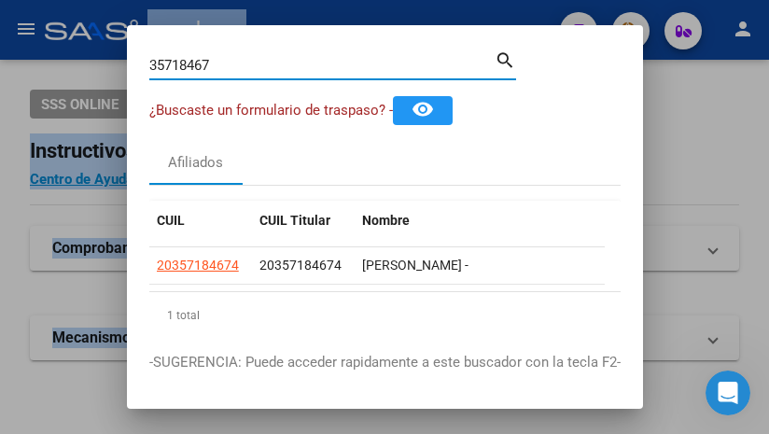
drag, startPoint x: 268, startPoint y: 69, endPoint x: -200, endPoint y: -71, distance: 488.2
click at [0, 0] on html "menu - oschoca person Firma Express Inicio Calendario SSS Instructivos Contacto…" at bounding box center [384, 217] width 769 height 434
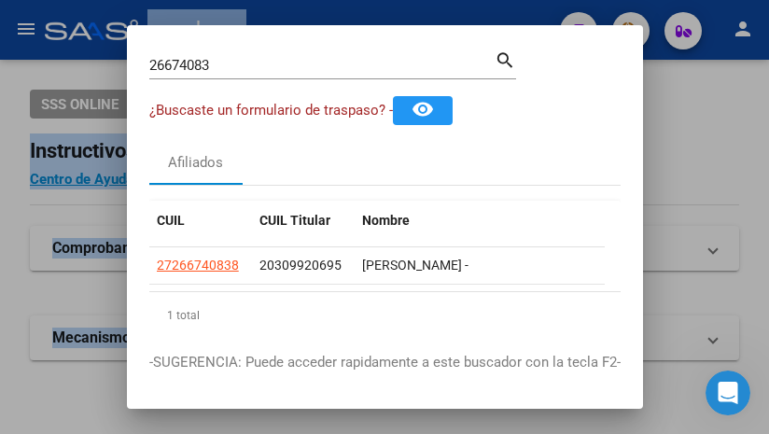
drag, startPoint x: 273, startPoint y: 53, endPoint x: 113, endPoint y: 32, distance: 161.1
click at [113, 32] on div "26674083 Buscar (apellido, dni, cuil, nro traspaso, cuit, obra social) search ¿…" at bounding box center [384, 217] width 769 height 434
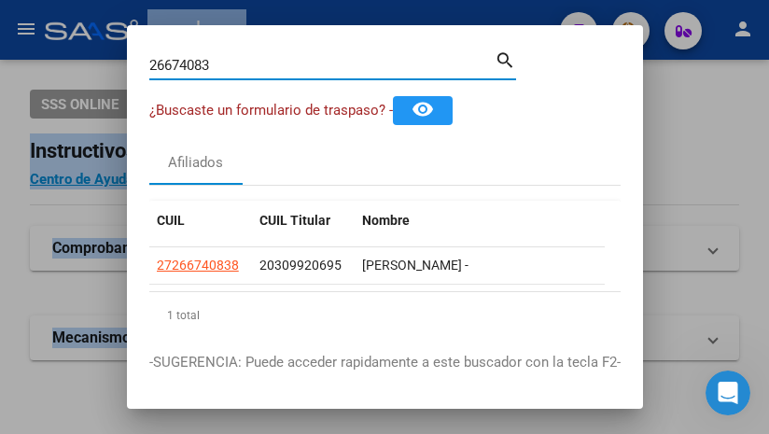
drag, startPoint x: 226, startPoint y: 63, endPoint x: 82, endPoint y: 61, distance: 143.8
click at [84, 61] on div "26674083 Buscar (apellido, dni, cuil, nro traspaso, cuit, obra social) search ¿…" at bounding box center [384, 217] width 769 height 434
type input "58664901"
